Goal: Task Accomplishment & Management: Use online tool/utility

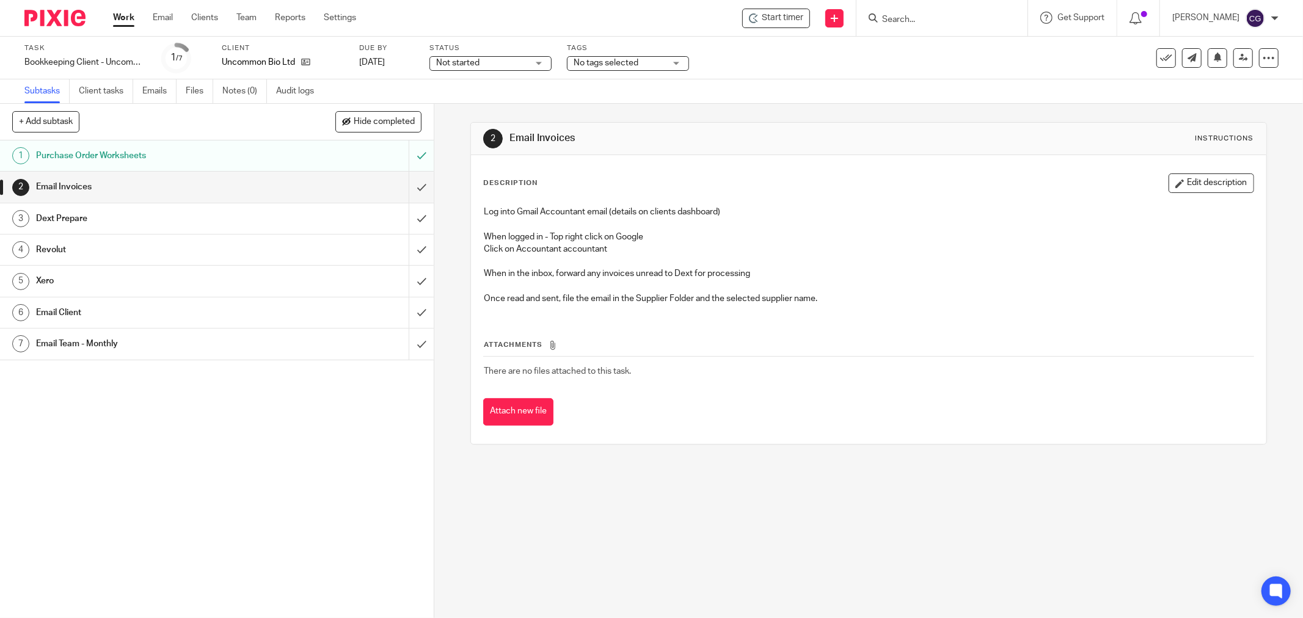
click at [123, 16] on link "Work" at bounding box center [123, 18] width 21 height 12
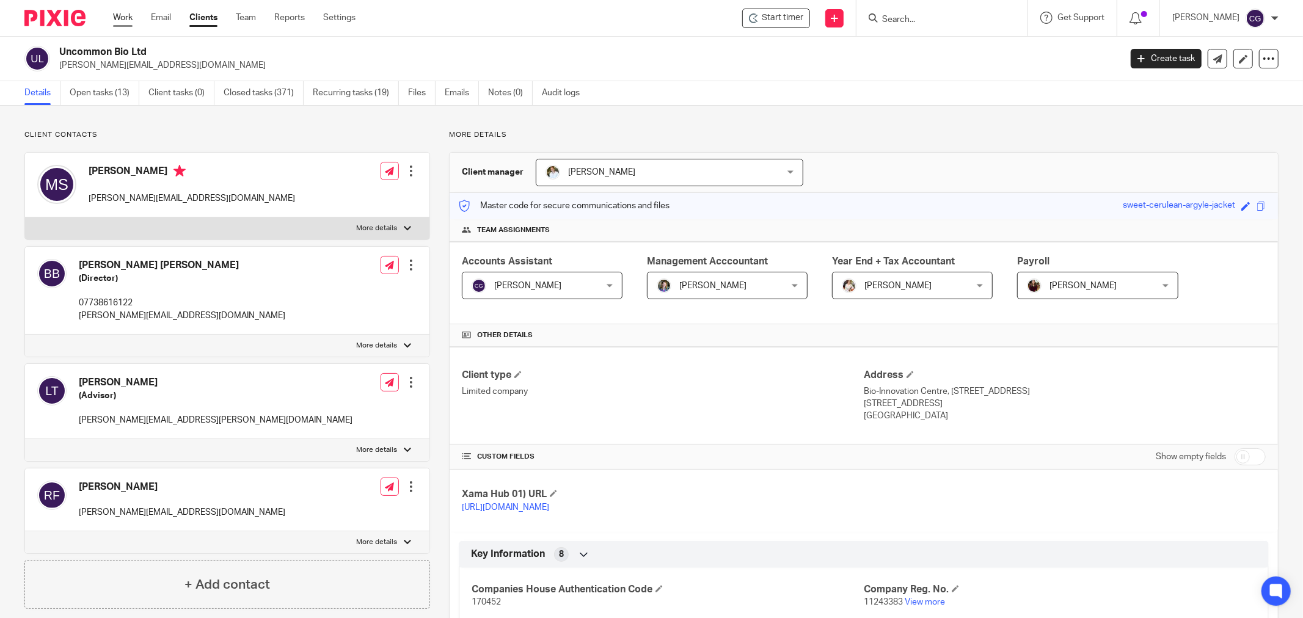
click at [125, 16] on link "Work" at bounding box center [123, 18] width 20 height 12
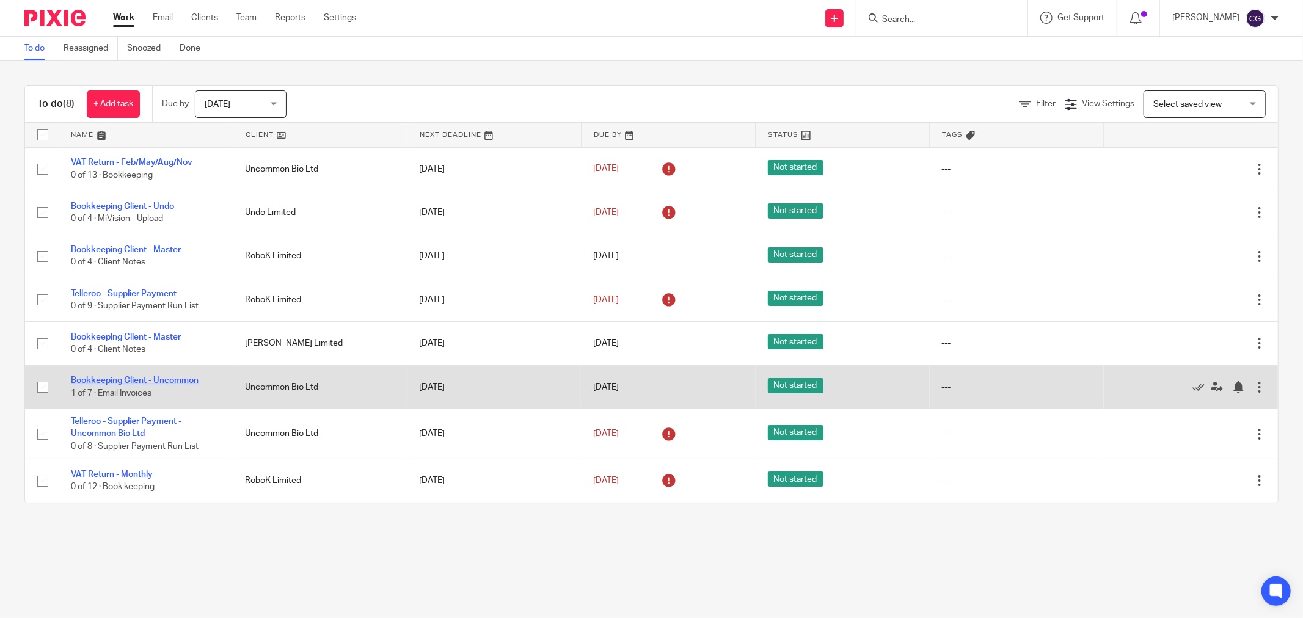
click at [125, 382] on link "Bookkeeping Client - Uncommon" at bounding box center [135, 380] width 128 height 9
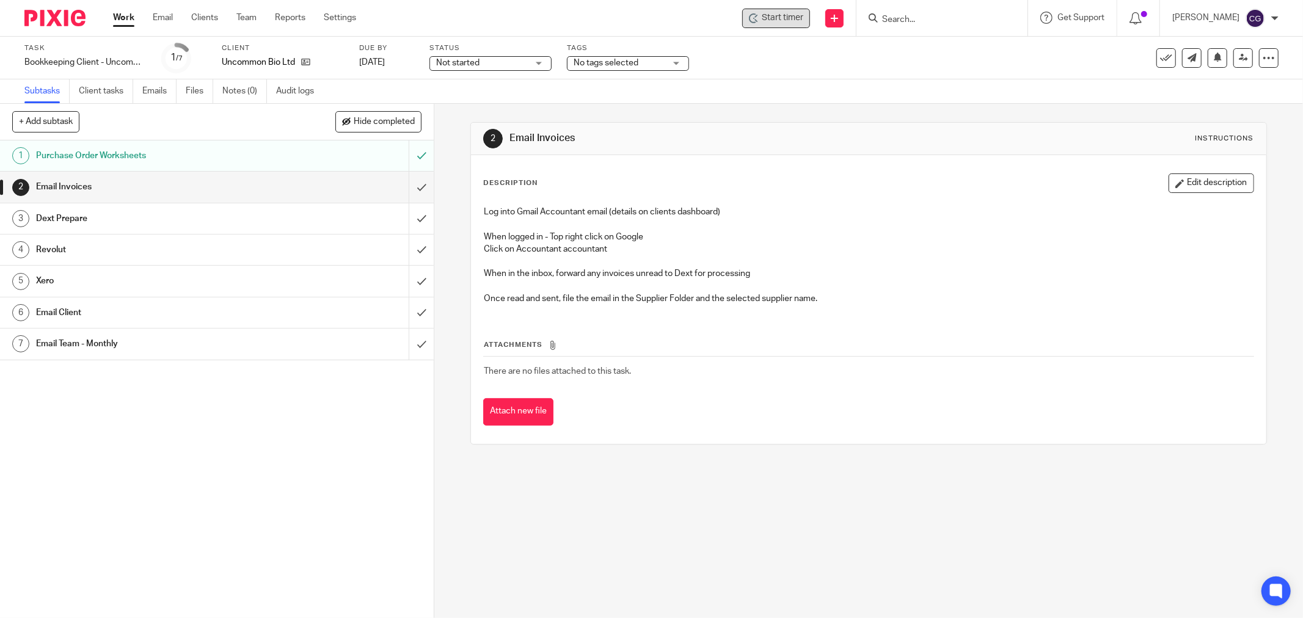
click at [758, 19] on icon at bounding box center [754, 18] width 10 height 10
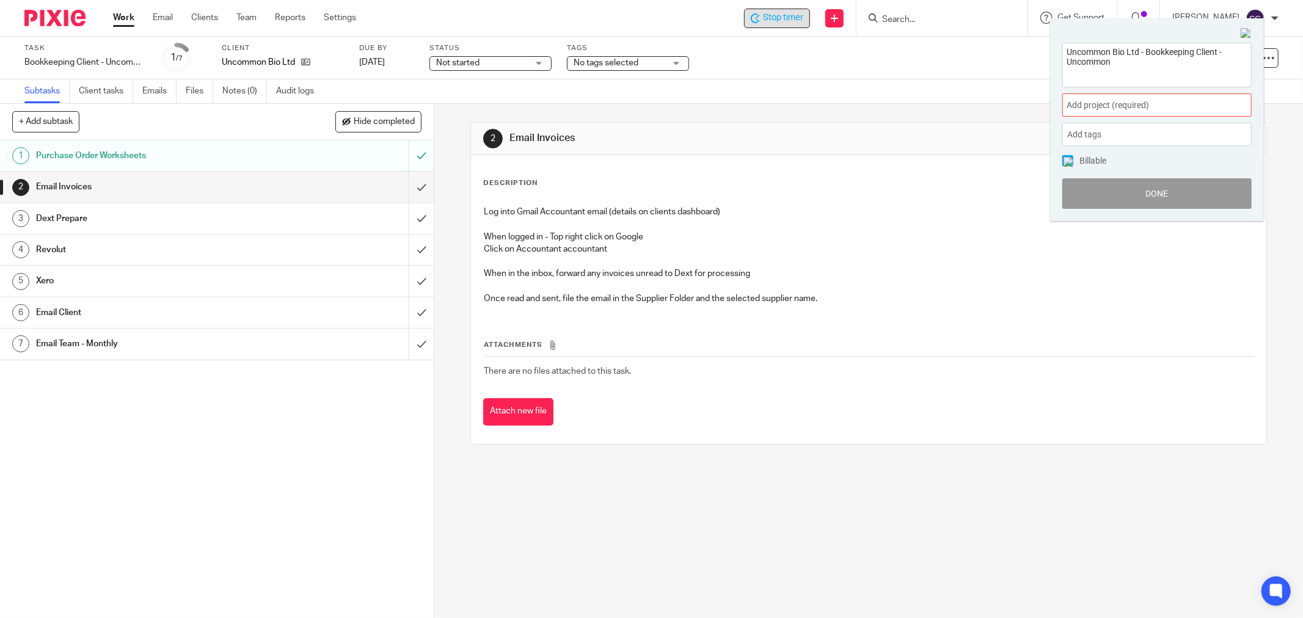
click at [1074, 105] on span "Add project (required) :" at bounding box center [1143, 105] width 154 height 13
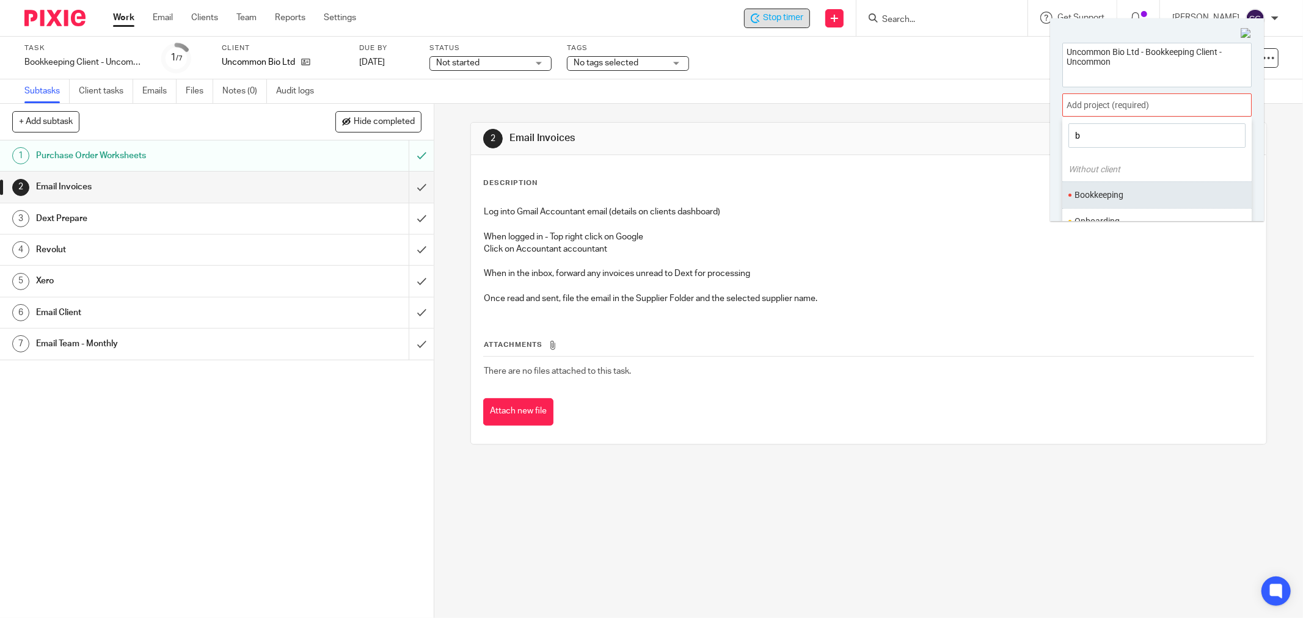
type input "b"
click at [1106, 194] on li "Bookkeeping" at bounding box center [1153, 195] width 159 height 13
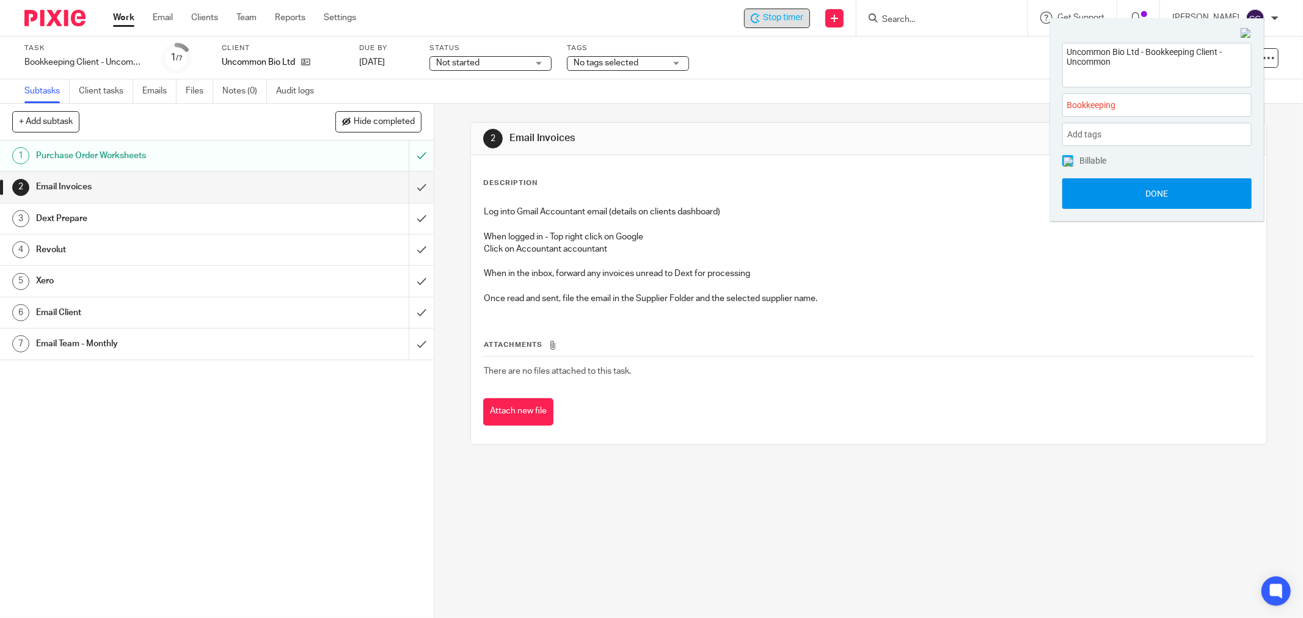
click at [1158, 191] on button "Done" at bounding box center [1156, 193] width 189 height 31
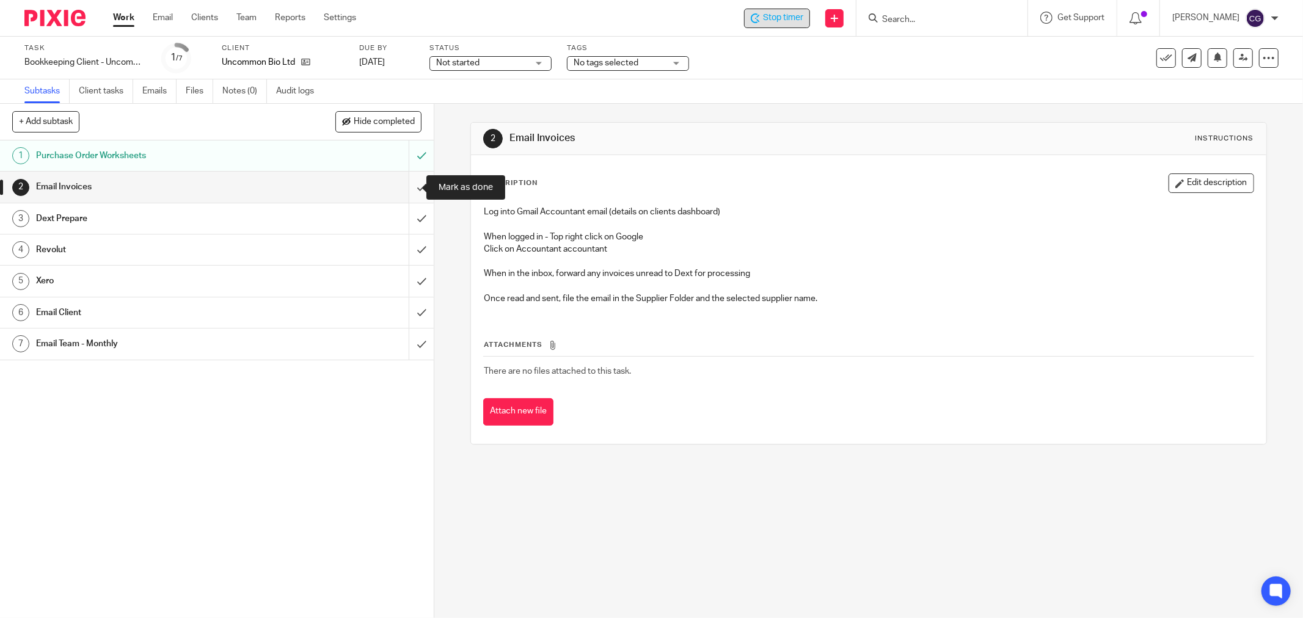
click at [407, 186] on input "submit" at bounding box center [217, 187] width 434 height 31
